Goal: Task Accomplishment & Management: Complete application form

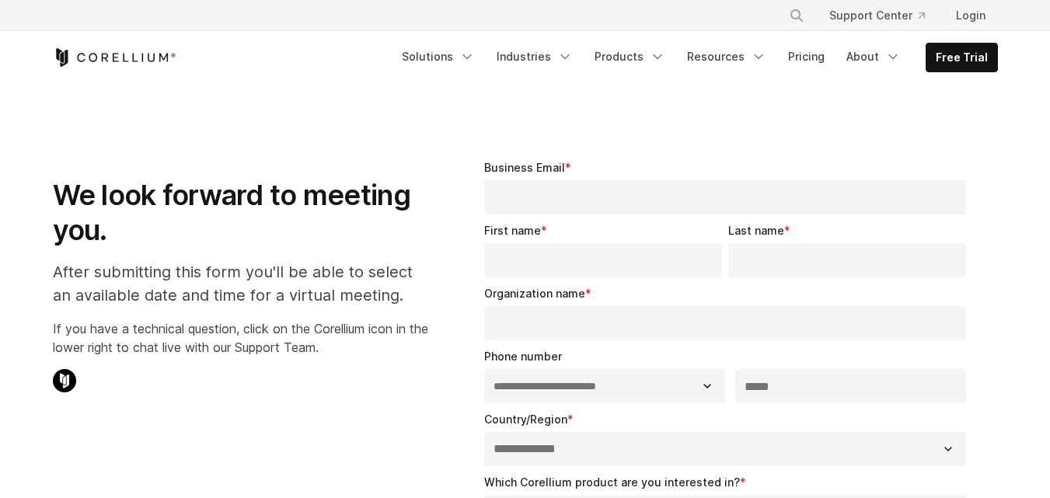
select select "**"
click at [944, 67] on link "Free Trial" at bounding box center [961, 58] width 71 height 28
